Goal: Information Seeking & Learning: Understand process/instructions

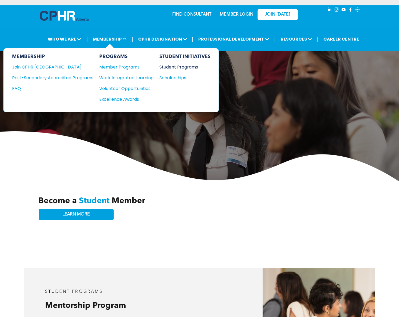
click at [195, 67] on div "Student Programs" at bounding box center [182, 67] width 46 height 7
click at [118, 66] on div "Member Programs" at bounding box center [123, 67] width 49 height 7
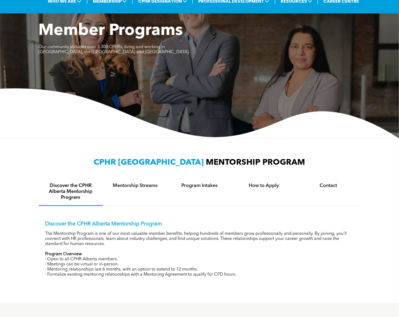
scroll to position [54, 0]
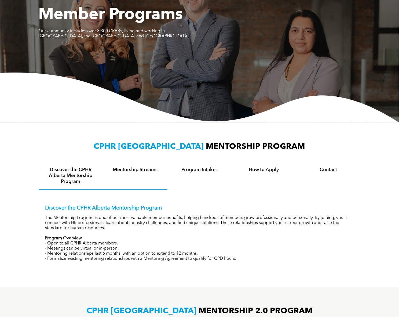
click at [146, 169] on h4 "Mentorship Streams" at bounding box center [135, 170] width 55 height 6
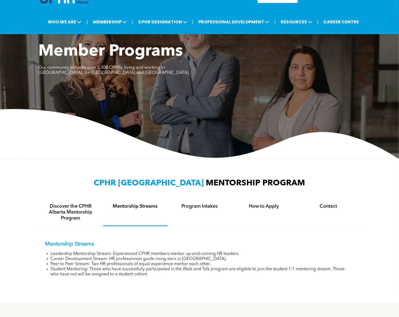
scroll to position [0, 0]
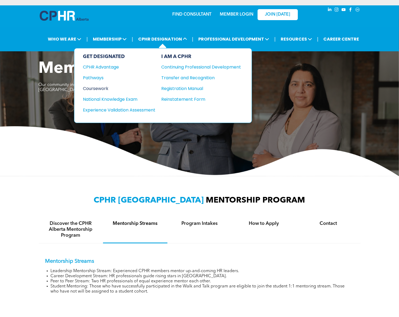
click at [100, 85] on div "Coursework" at bounding box center [115, 88] width 65 height 7
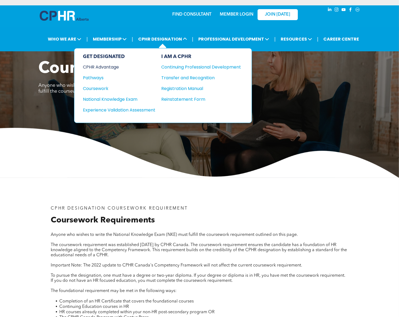
click at [101, 67] on div "CPHR Advantage" at bounding box center [115, 67] width 65 height 7
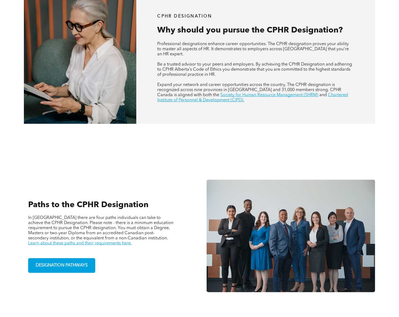
scroll to position [269, 0]
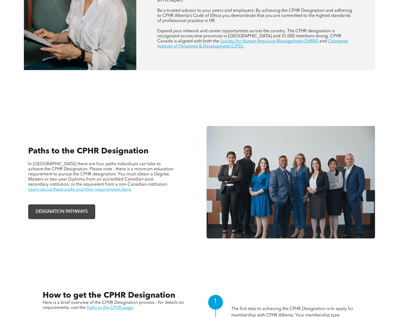
click at [86, 209] on span "DESIGNATION PATHWAYS" at bounding box center [62, 211] width 56 height 10
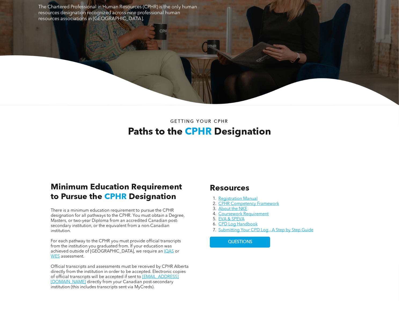
scroll to position [81, 0]
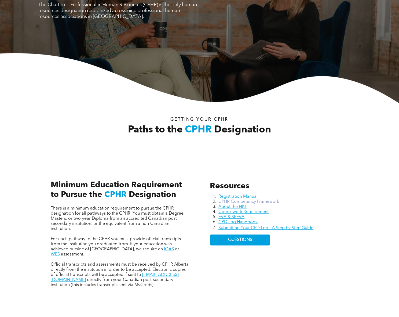
click at [264, 201] on link "CPHR Competency Framework" at bounding box center [249, 202] width 61 height 4
click at [241, 214] on link "Coursework Requirement" at bounding box center [244, 212] width 50 height 4
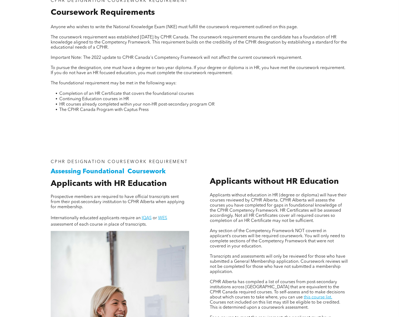
scroll to position [188, 0]
